Goal: Task Accomplishment & Management: Manage account settings

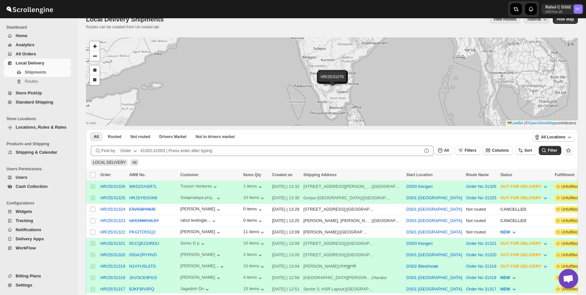
scroll to position [11, 0]
click at [24, 286] on span "Settings" at bounding box center [24, 285] width 17 height 5
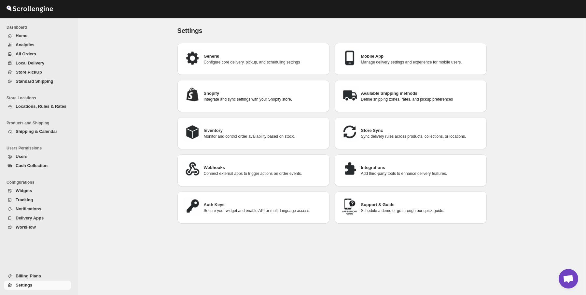
click at [393, 54] on h3 "Mobile App" at bounding box center [421, 56] width 121 height 7
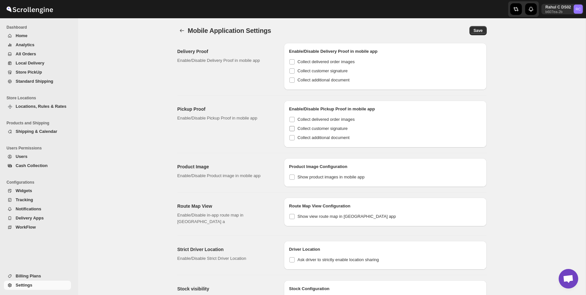
click at [292, 126] on span at bounding box center [292, 129] width 6 height 6
click at [292, 126] on input "Collect customer signature" at bounding box center [292, 128] width 5 height 5
click at [290, 130] on input "Collect customer signature" at bounding box center [292, 128] width 5 height 5
checkbox input "false"
click at [58, 32] on button "Home" at bounding box center [37, 35] width 67 height 9
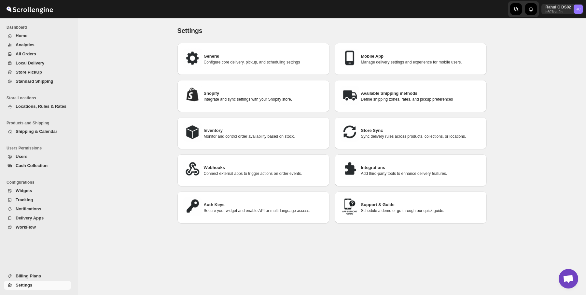
click at [91, 54] on div "Settings. This page is ready Settings General Configure core delivery, pickup, …" at bounding box center [332, 156] width 508 height 277
